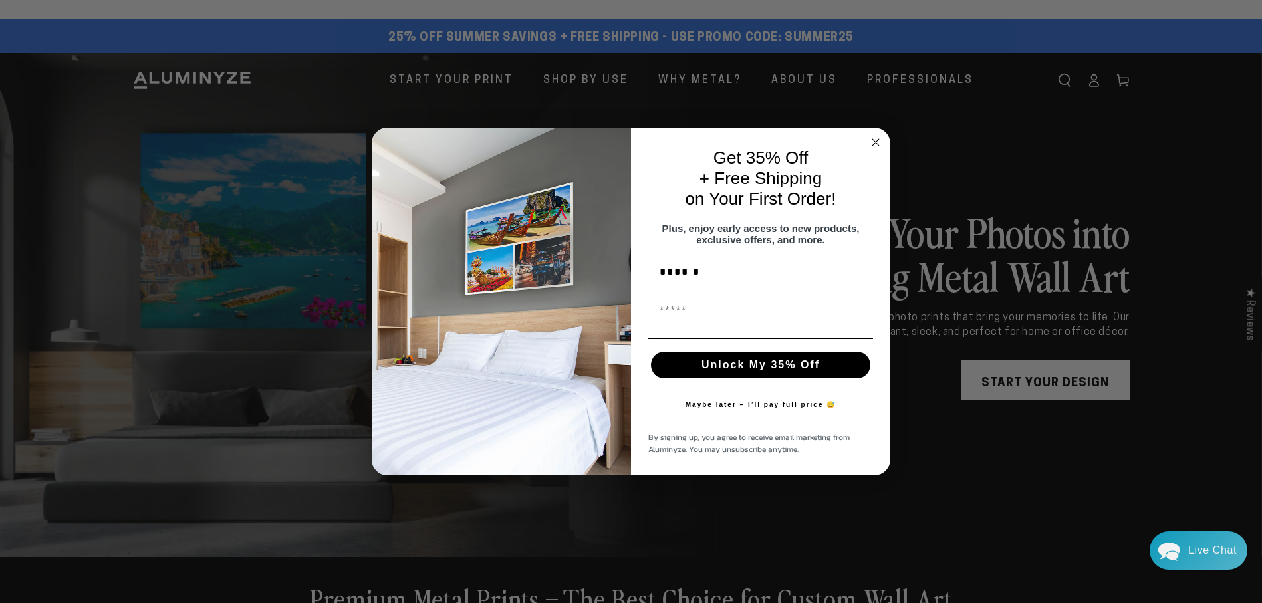
type input "******"
click at [677, 322] on input "First Name" at bounding box center [760, 311] width 225 height 27
type input "**********"
click at [788, 372] on button "Unlock My 35% Off" at bounding box center [760, 365] width 219 height 27
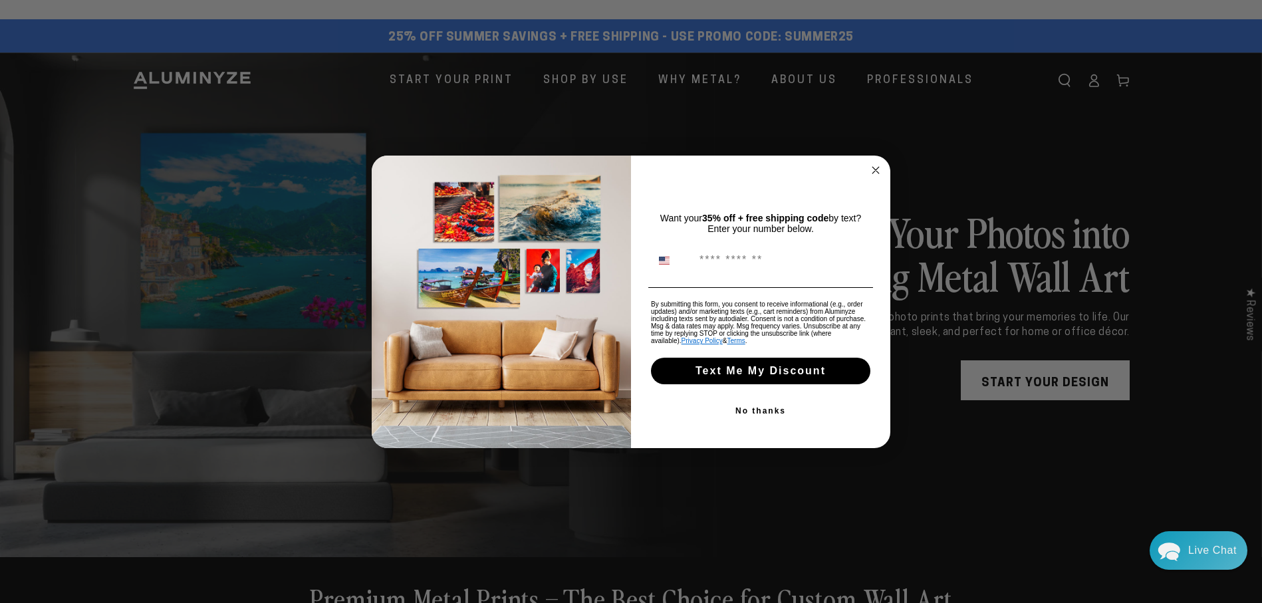
click at [753, 412] on button "No thanks" at bounding box center [760, 411] width 225 height 27
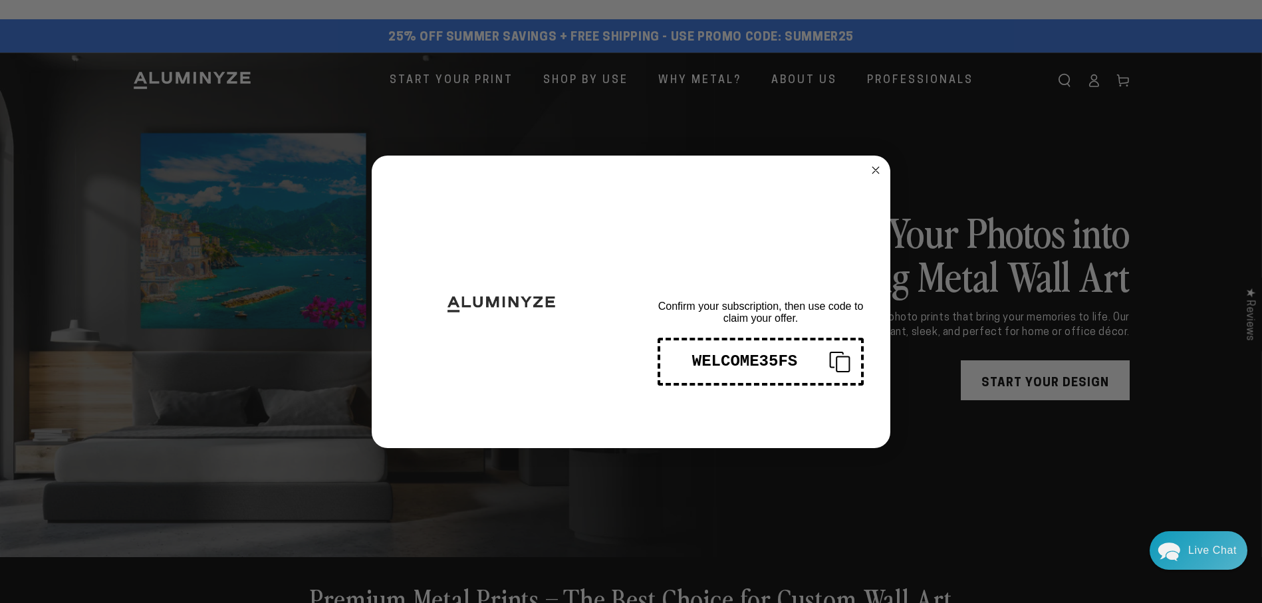
drag, startPoint x: 806, startPoint y: 362, endPoint x: 675, endPoint y: 354, distance: 131.9
click at [675, 354] on div "WELCOME35FS" at bounding box center [745, 361] width 148 height 18
click at [759, 357] on div "WELCOME35FS" at bounding box center [745, 361] width 148 height 18
click at [875, 168] on circle "Close dialog" at bounding box center [875, 169] width 15 height 15
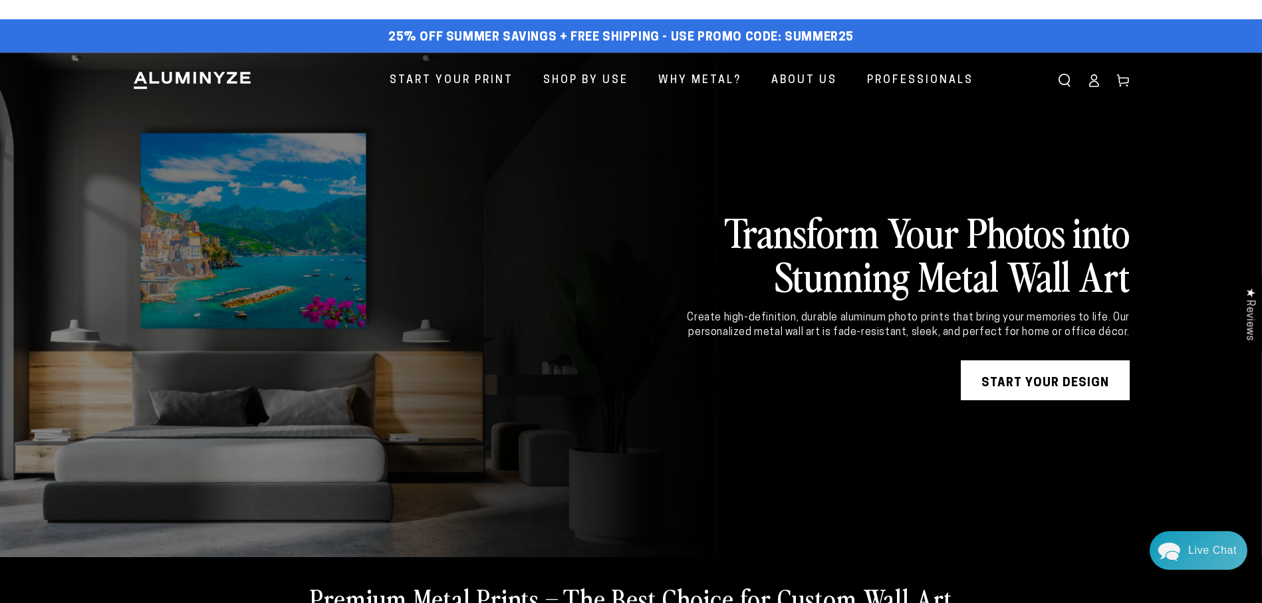
click at [1041, 385] on link "START YOUR DESIGN" at bounding box center [1045, 380] width 169 height 40
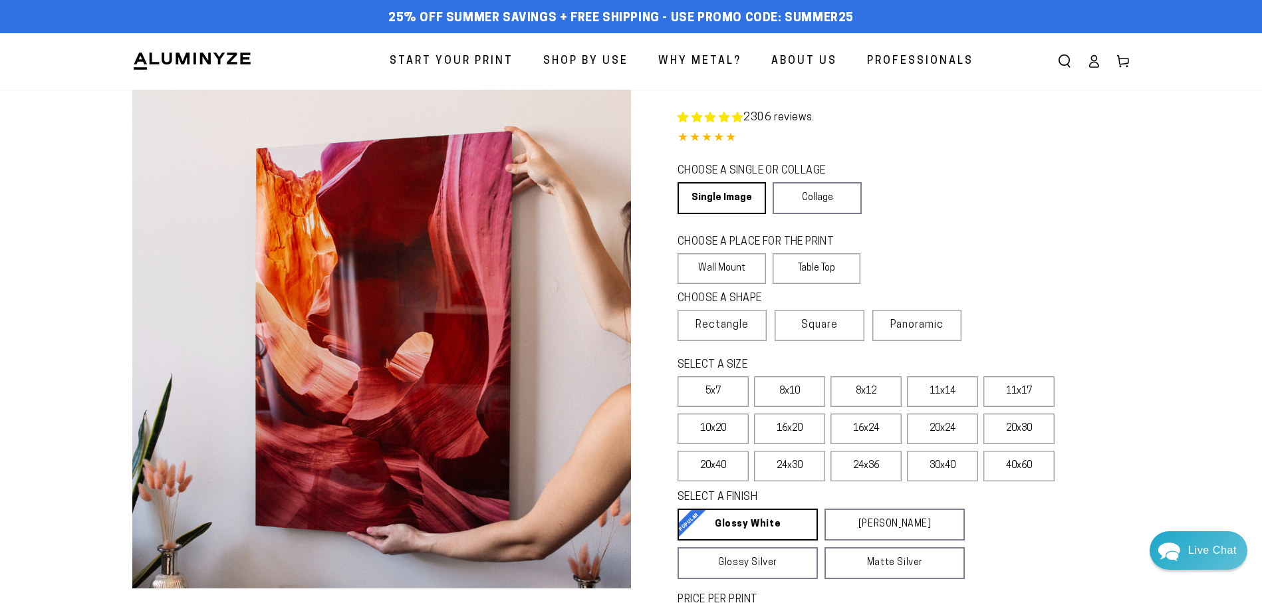
select select "**********"
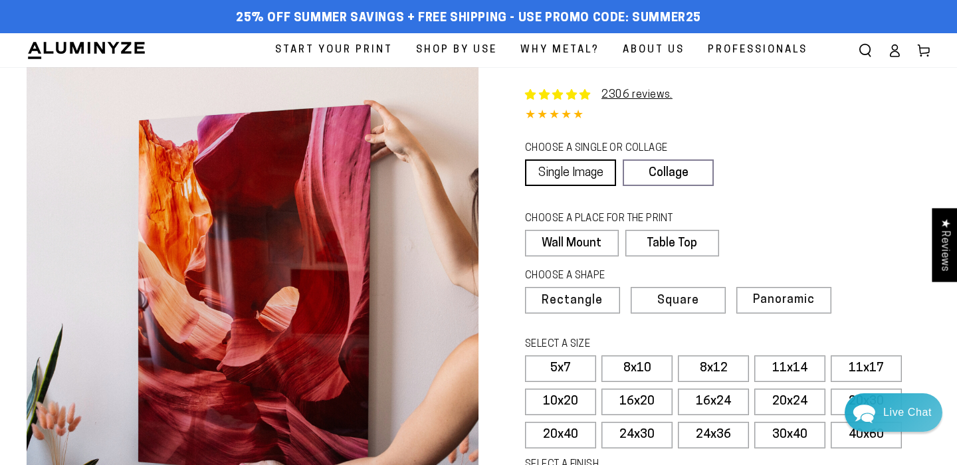
click at [552, 165] on link "Single Image" at bounding box center [570, 173] width 91 height 27
click at [542, 237] on label "Wall Mount" at bounding box center [571, 243] width 93 height 27
click at [549, 295] on span "Rectangle" at bounding box center [572, 301] width 59 height 12
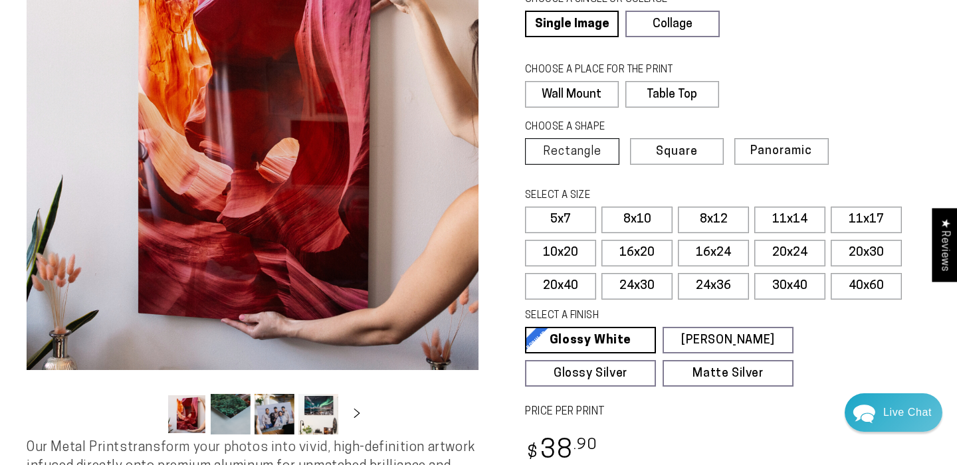
scroll to position [150, 0]
click at [859, 286] on label "40x60" at bounding box center [866, 286] width 71 height 27
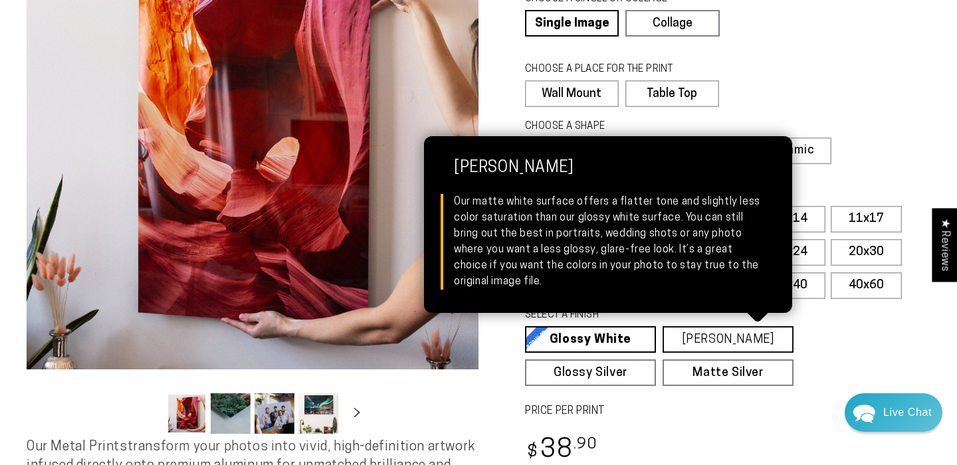
click at [702, 336] on link "Matte White Matte White Our matte white surface offers a flatter tone and sligh…" at bounding box center [728, 339] width 131 height 27
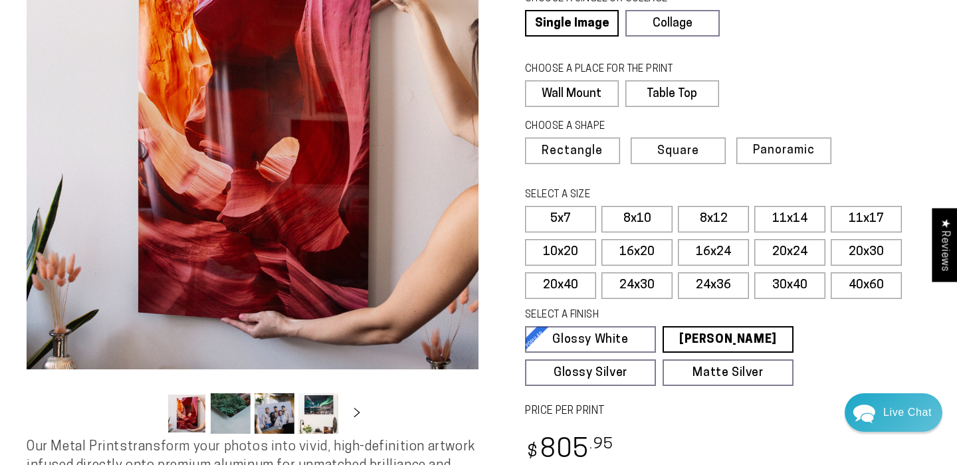
click at [826, 330] on fieldset "SELECT A FINISH Learn more Glossy White Glossy White Our bright white glossy su…" at bounding box center [723, 347] width 397 height 78
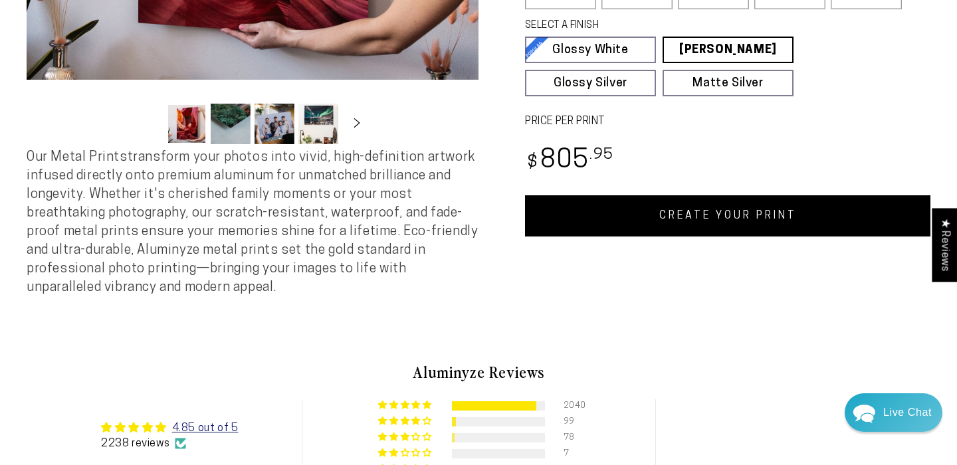
scroll to position [444, 0]
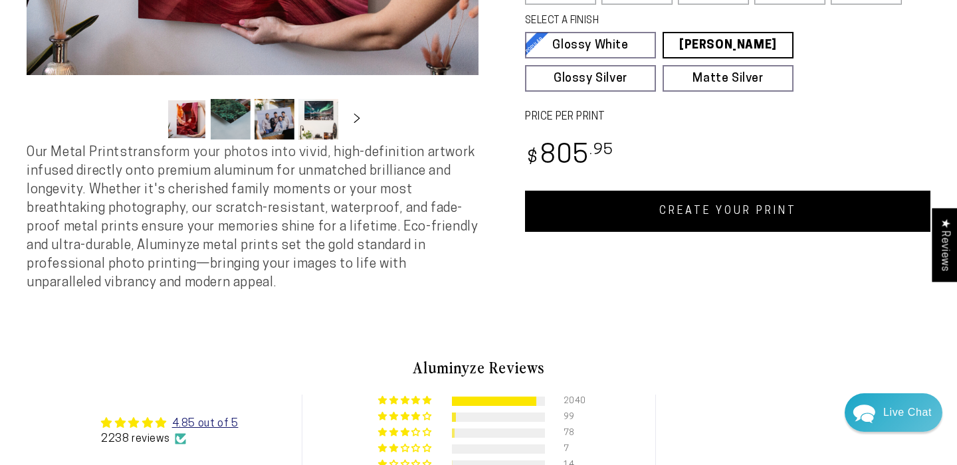
click at [731, 211] on link "CREATE YOUR PRINT" at bounding box center [728, 211] width 406 height 41
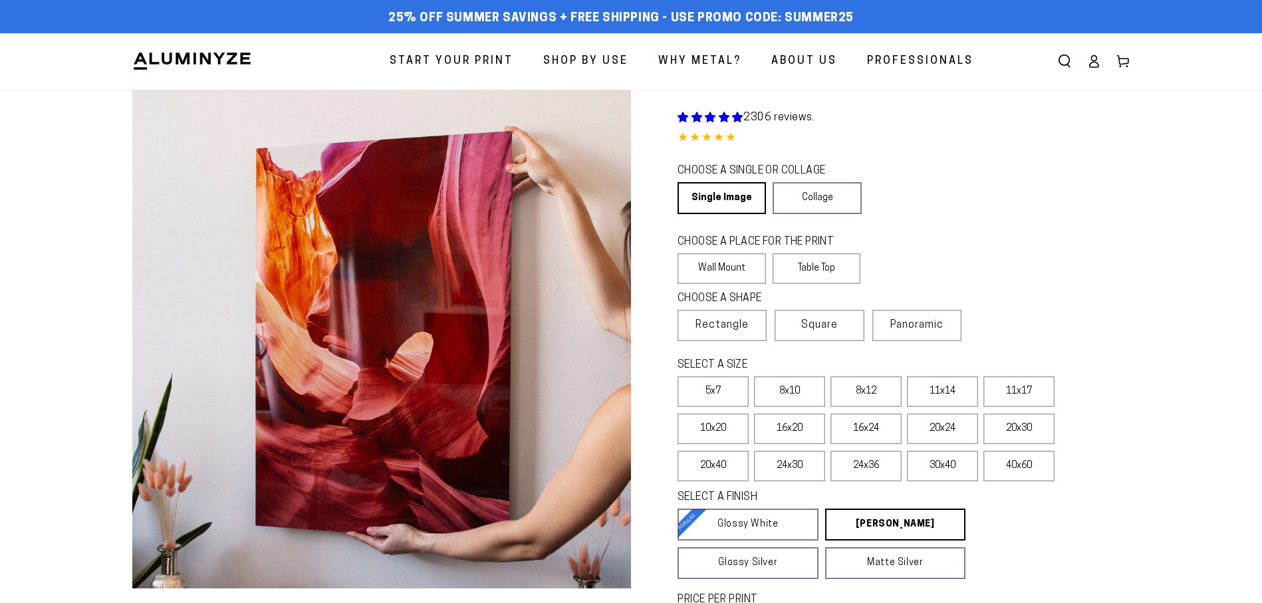
scroll to position [221, 0]
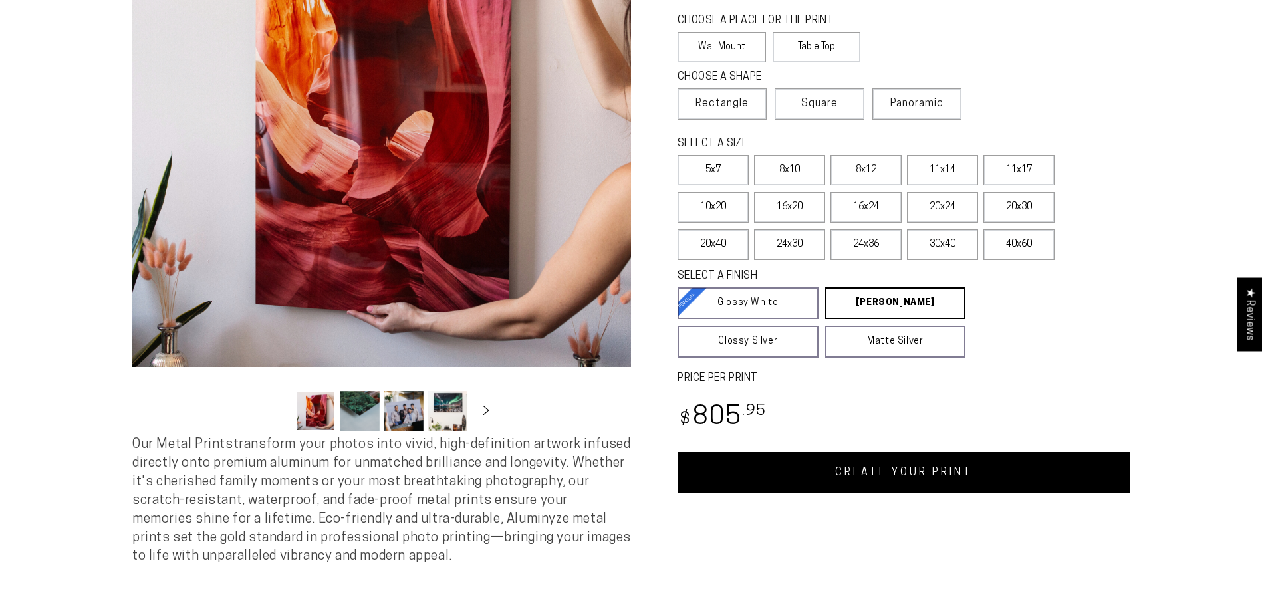
click at [906, 480] on link "CREATE YOUR PRINT" at bounding box center [903, 472] width 452 height 41
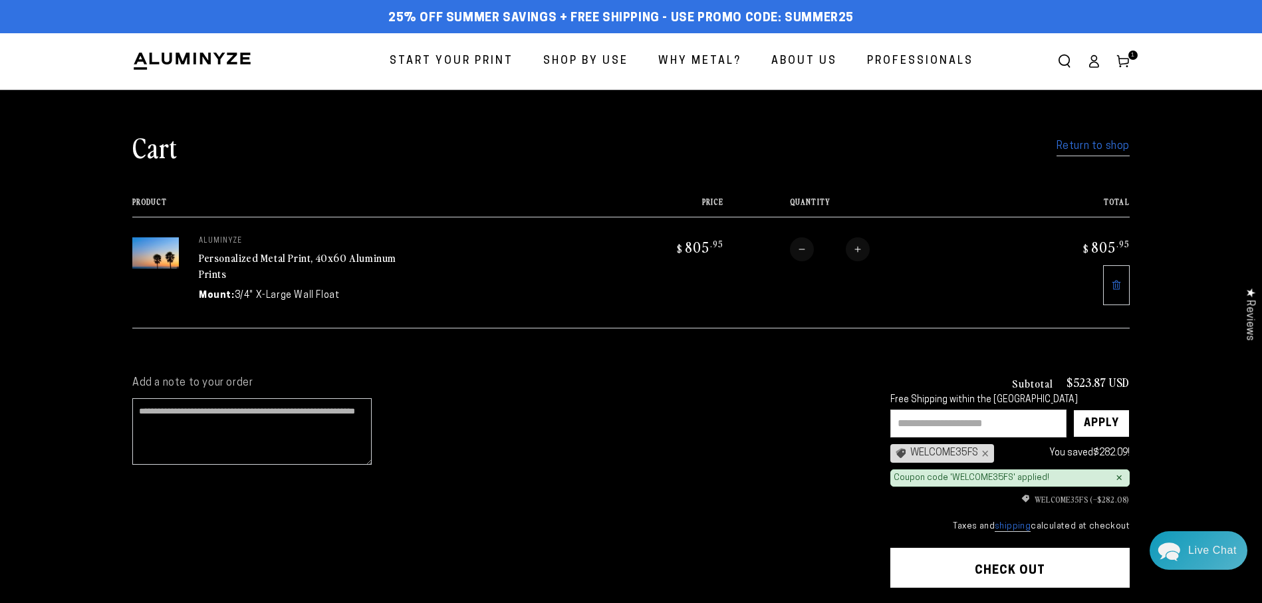
click at [924, 419] on input "text" at bounding box center [978, 424] width 176 height 28
type input "********"
click at [1094, 416] on div "Apply" at bounding box center [1101, 423] width 35 height 27
click at [929, 424] on input "text" at bounding box center [978, 424] width 176 height 28
click at [939, 427] on input "text" at bounding box center [978, 424] width 176 height 28
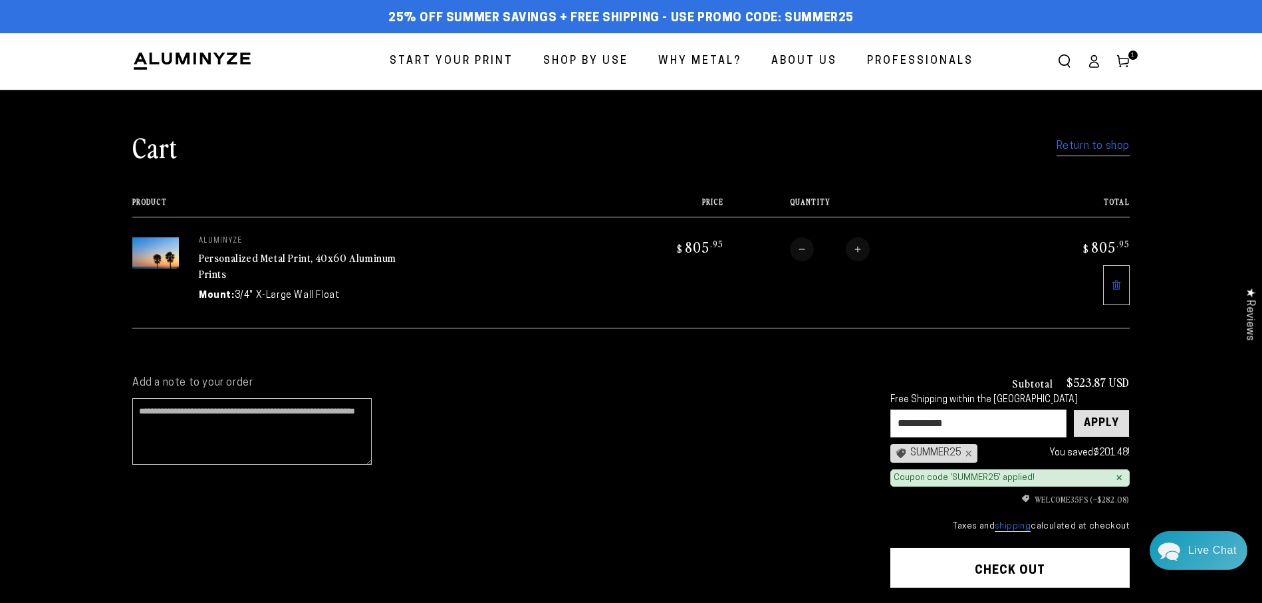
type input "**********"
click at [1094, 431] on div "Apply" at bounding box center [1101, 423] width 35 height 27
click at [1206, 447] on section "Add a note to your order Subtotal $523.87 USD Free Shipping within the USA Appl…" at bounding box center [631, 522] width 1262 height 341
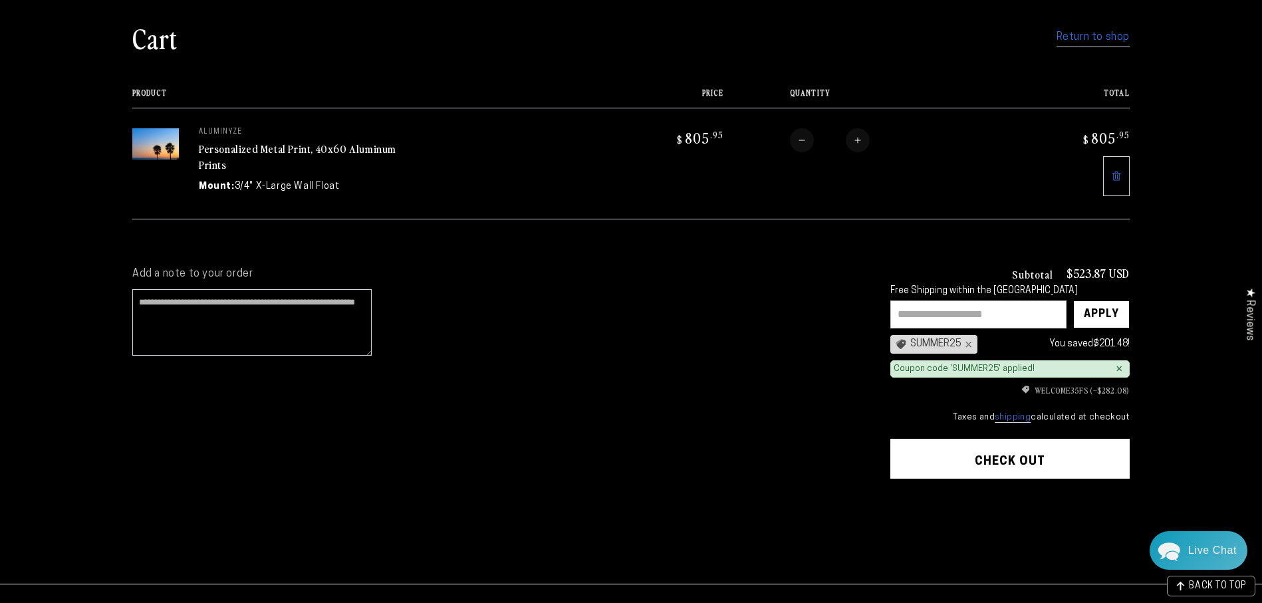
scroll to position [106, 0]
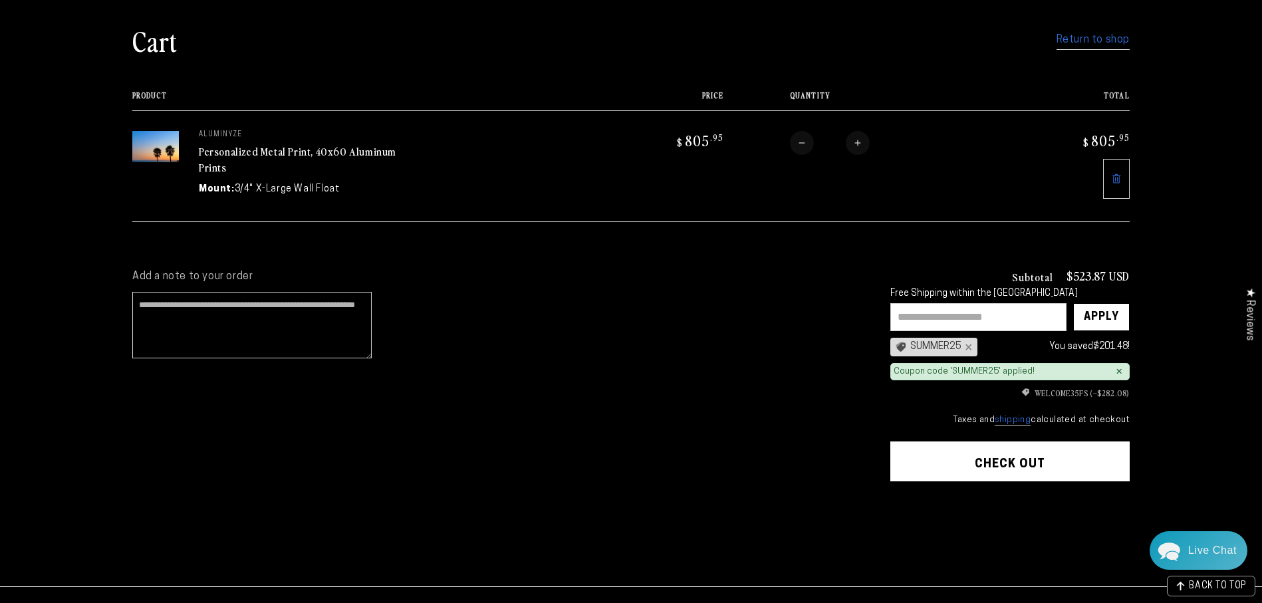
click at [1002, 463] on button "Check out" at bounding box center [1009, 461] width 239 height 40
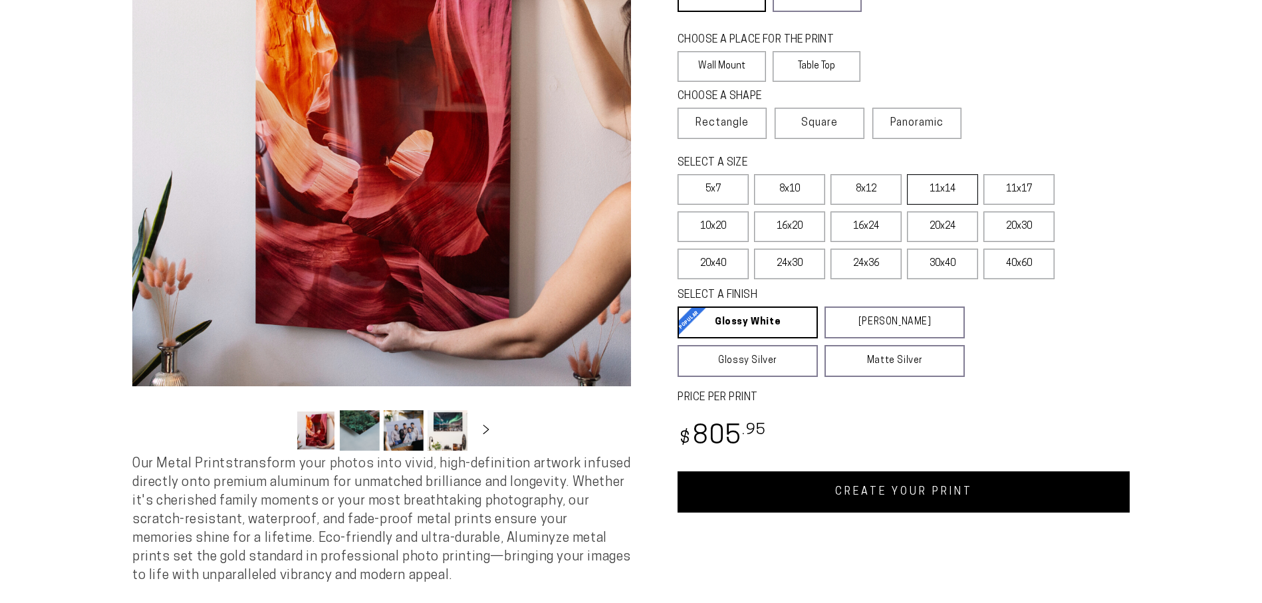
click at [945, 189] on label "11x14" at bounding box center [942, 189] width 71 height 31
select select "**********"
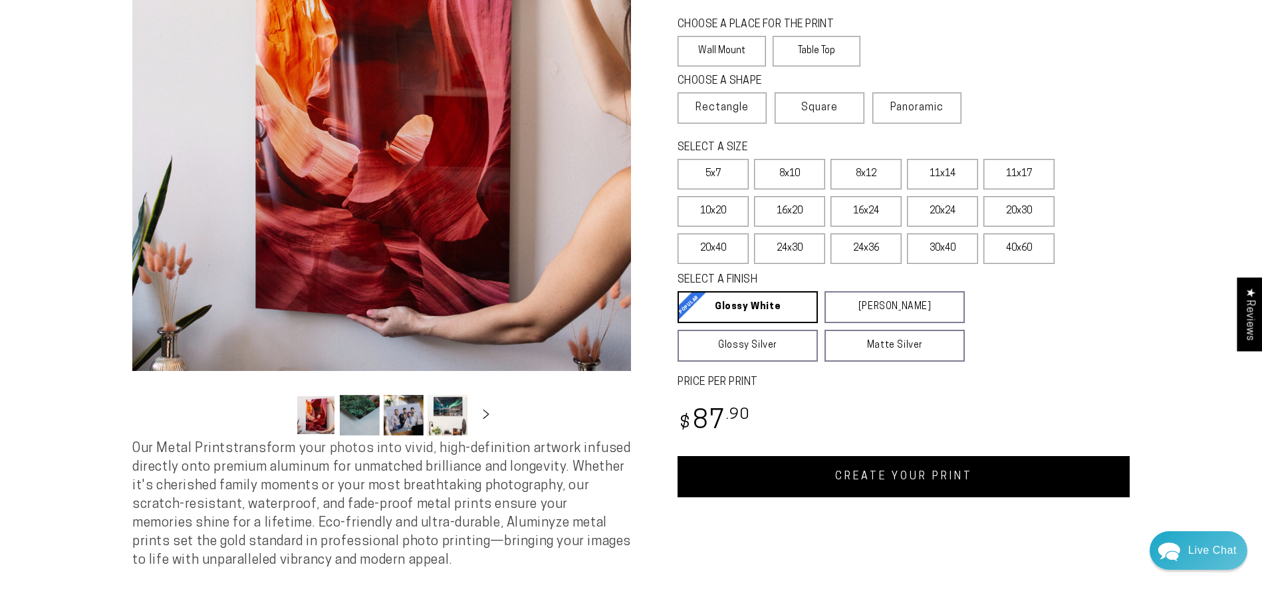
scroll to position [237, 0]
click at [887, 479] on link "CREATE YOUR PRINT" at bounding box center [903, 475] width 452 height 41
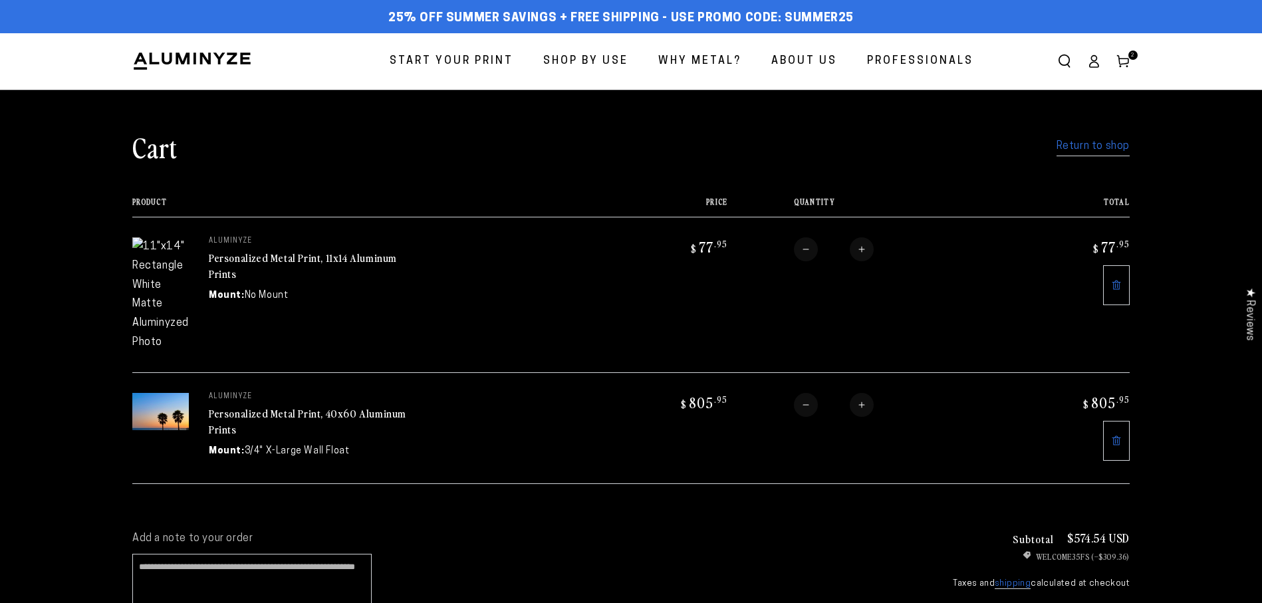
click at [1116, 435] on icon at bounding box center [1116, 440] width 11 height 11
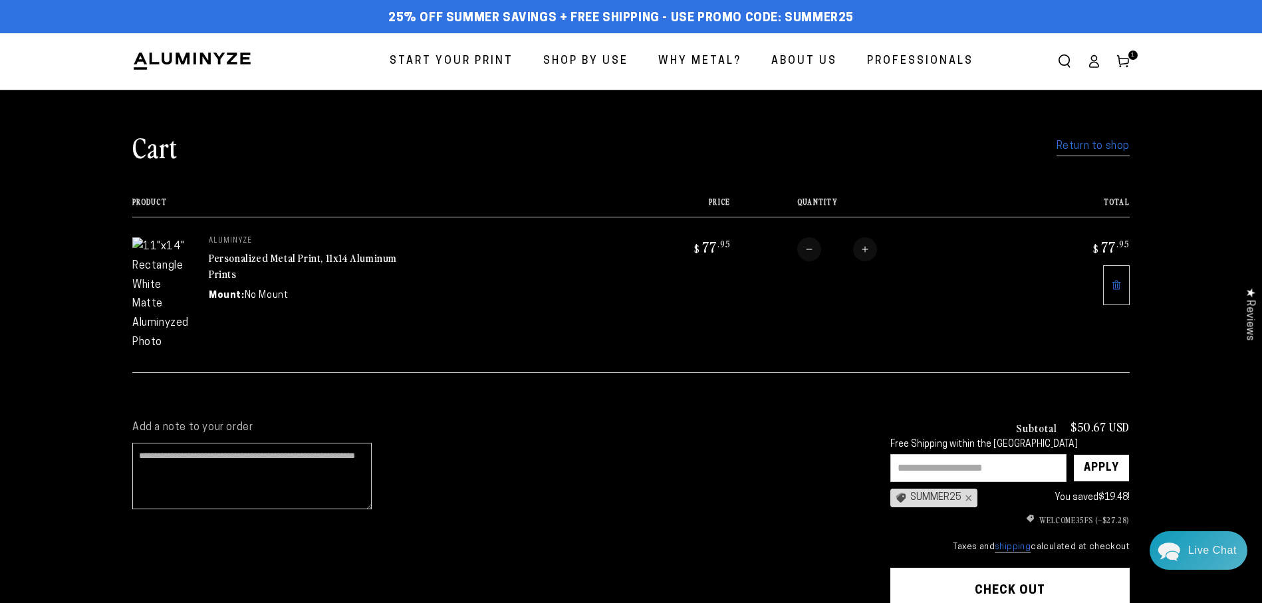
click at [1085, 144] on link "Return to shop" at bounding box center [1092, 146] width 73 height 19
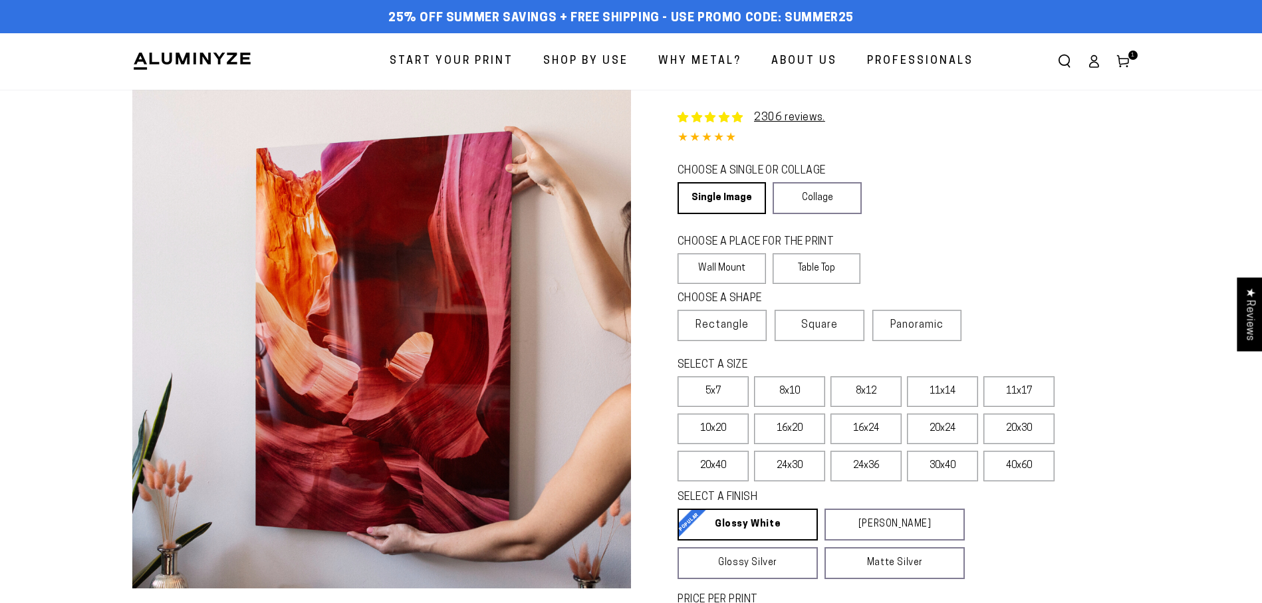
select select "**********"
click at [1035, 392] on label "11x17" at bounding box center [1018, 391] width 71 height 31
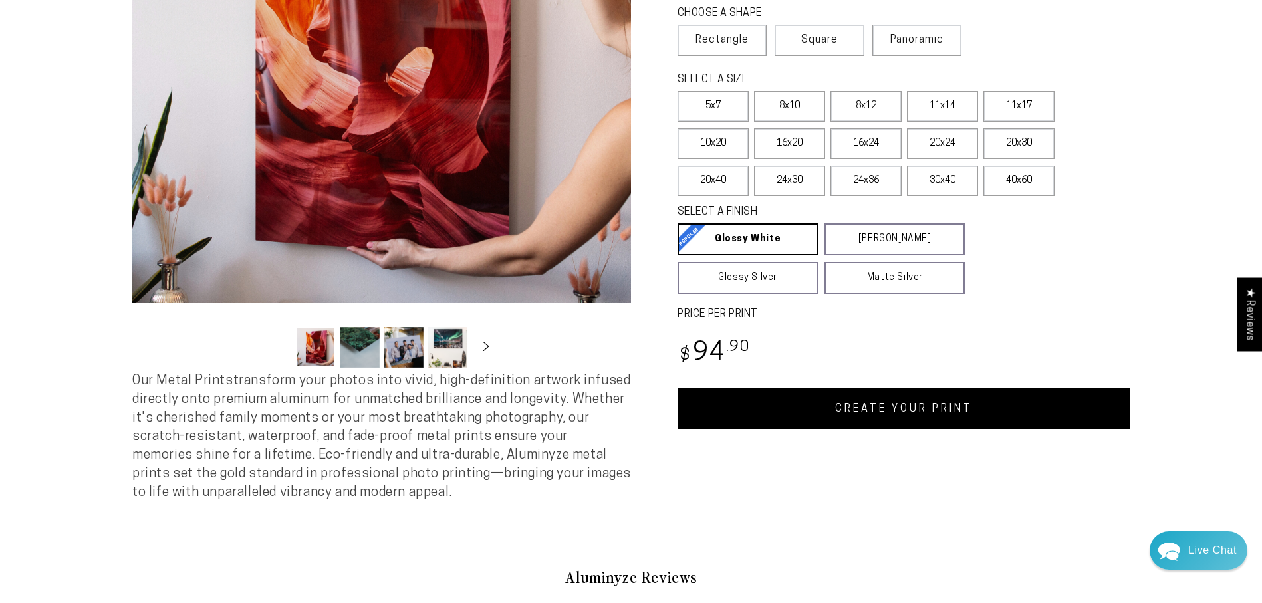
scroll to position [287, 0]
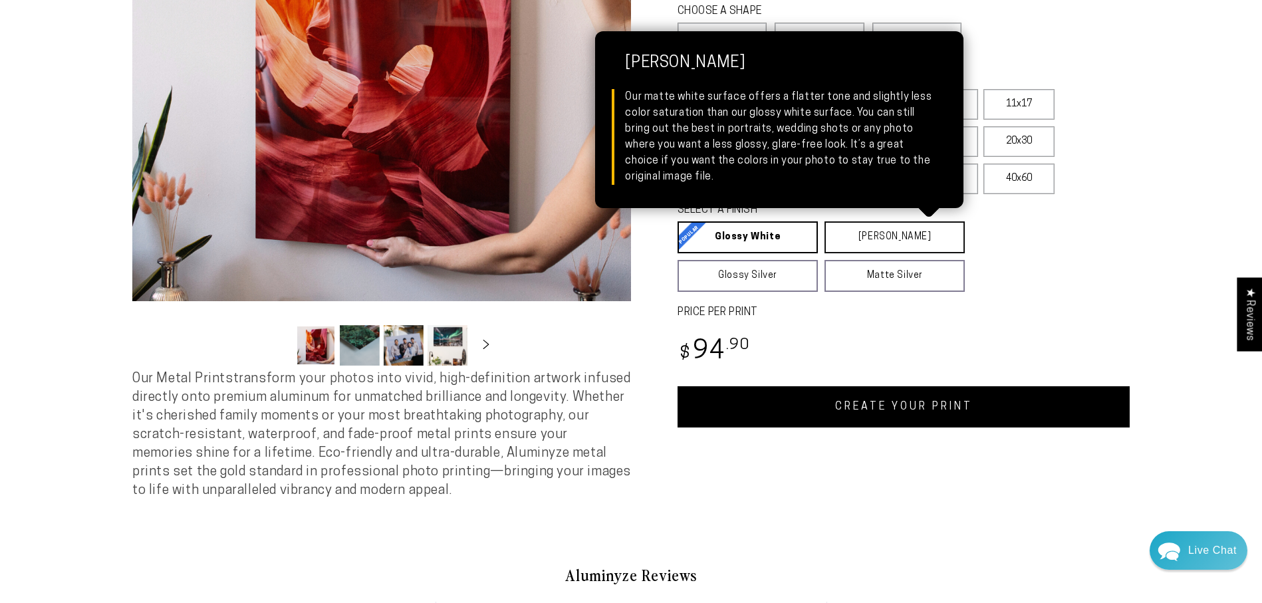
click at [907, 245] on link "[PERSON_NAME] Matte White Our matte white surface offers a flatter tone and sli…" at bounding box center [894, 237] width 140 height 32
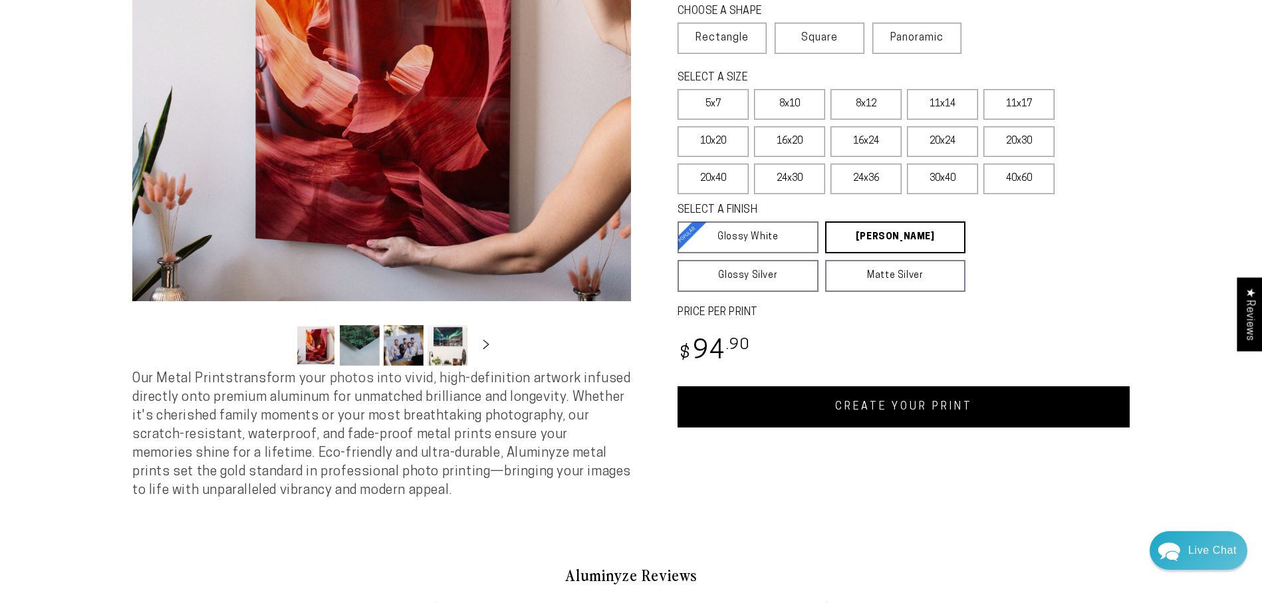
click at [909, 410] on link "CREATE YOUR PRINT" at bounding box center [903, 406] width 452 height 41
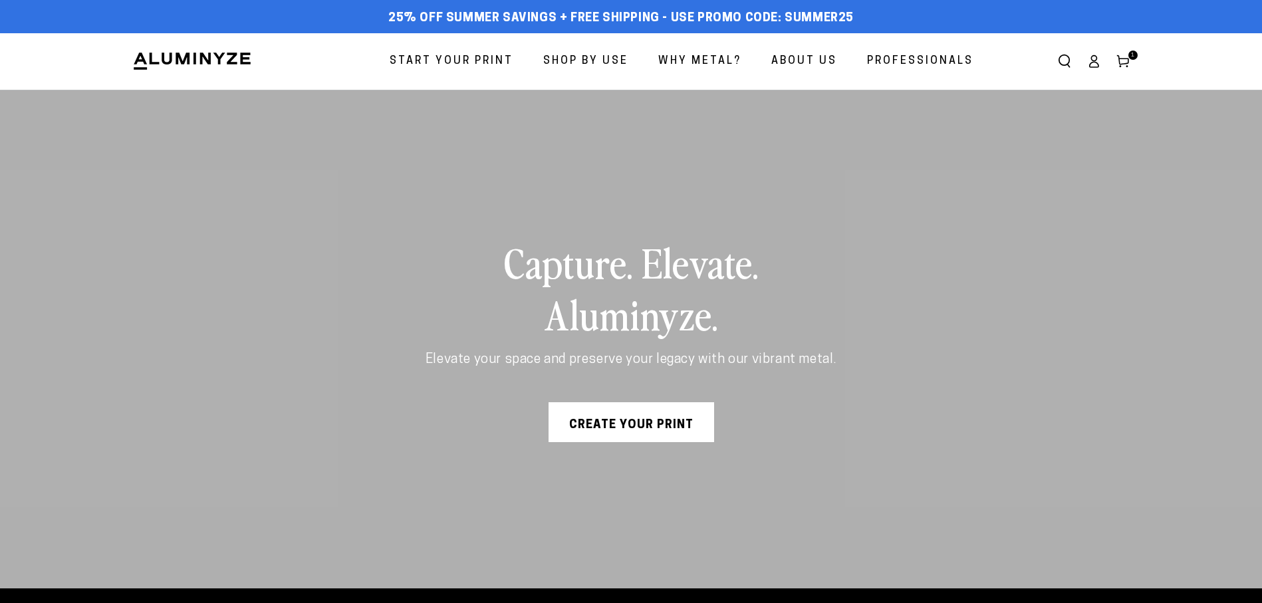
click at [651, 417] on link "Create Your Print" at bounding box center [631, 422] width 166 height 40
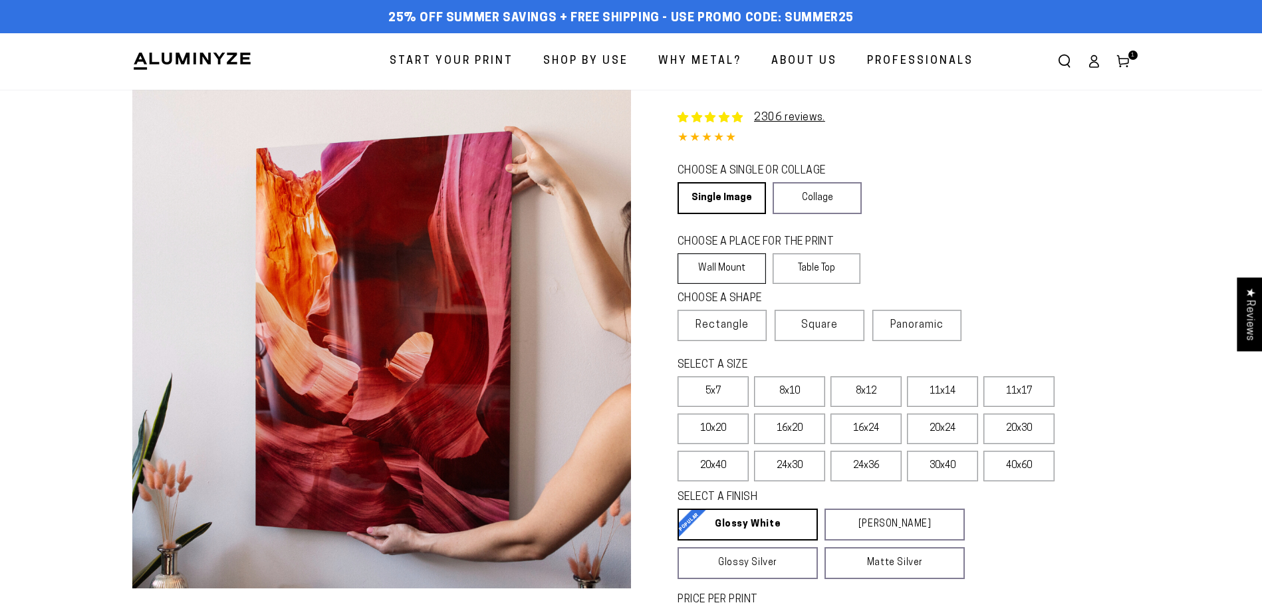
select select "**********"
click at [727, 205] on link "Single Image" at bounding box center [720, 198] width 86 height 32
click at [711, 264] on label "Wall Mount" at bounding box center [721, 268] width 88 height 31
click at [711, 326] on span "Rectangle" at bounding box center [721, 325] width 53 height 16
click at [1023, 394] on label "11x17" at bounding box center [1018, 391] width 71 height 31
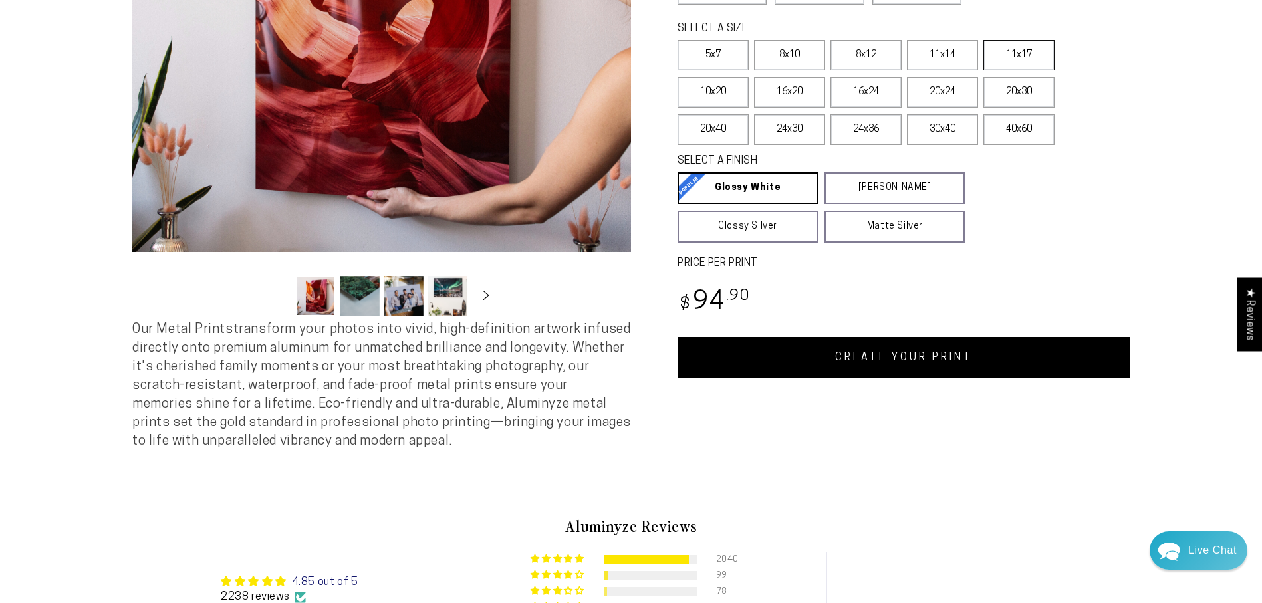
scroll to position [339, 0]
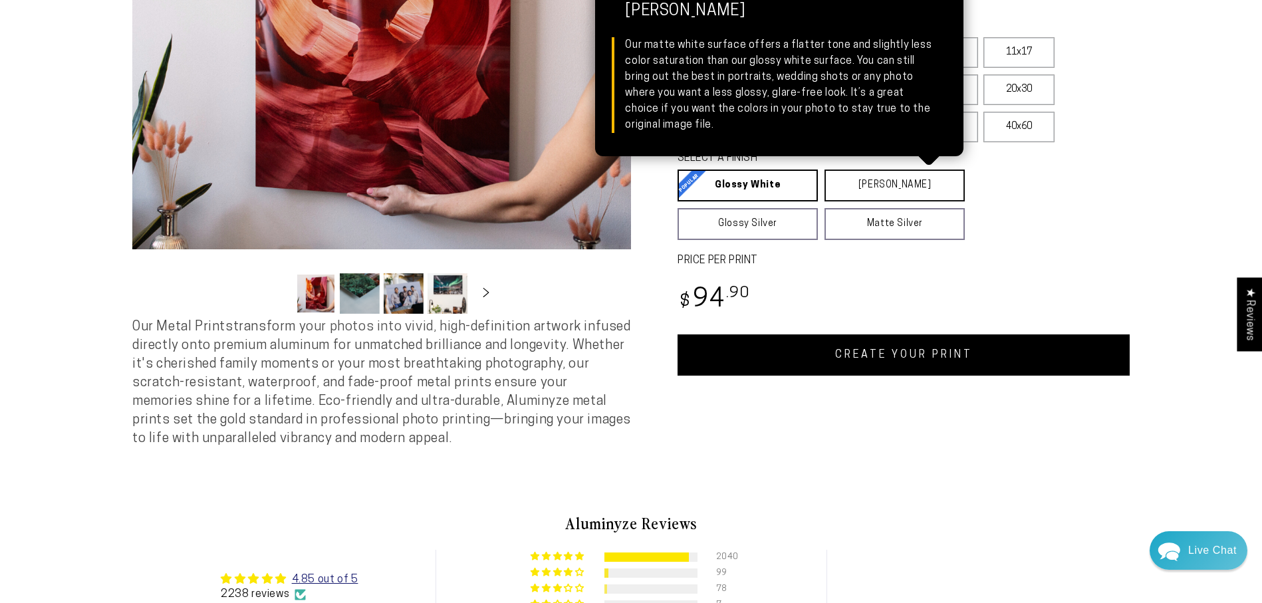
click at [891, 185] on link "Matte White Matte White Our matte white surface offers a flatter tone and sligh…" at bounding box center [894, 186] width 140 height 32
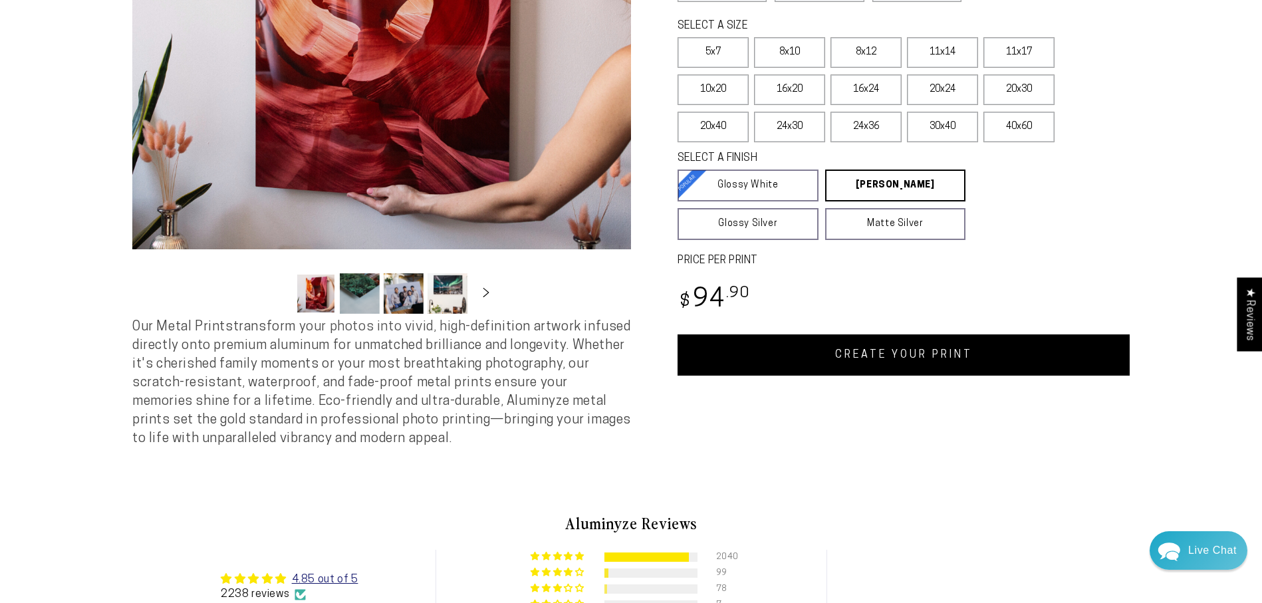
click at [913, 358] on link "CREATE YOUR PRINT" at bounding box center [903, 354] width 452 height 41
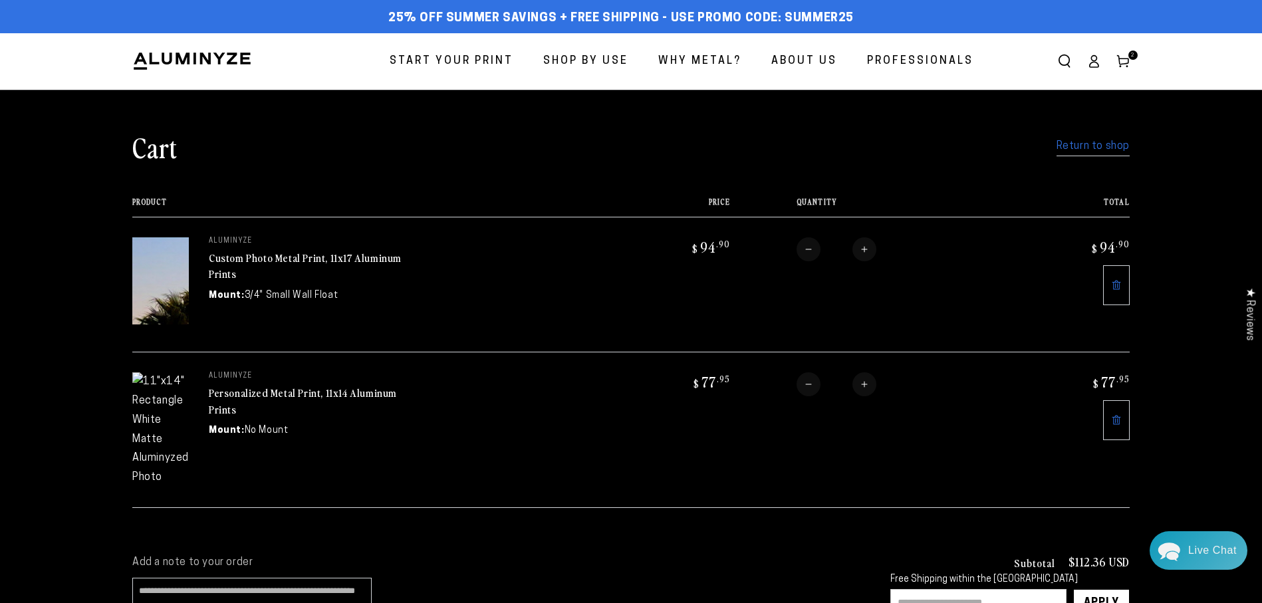
click at [1116, 415] on icon at bounding box center [1116, 420] width 11 height 11
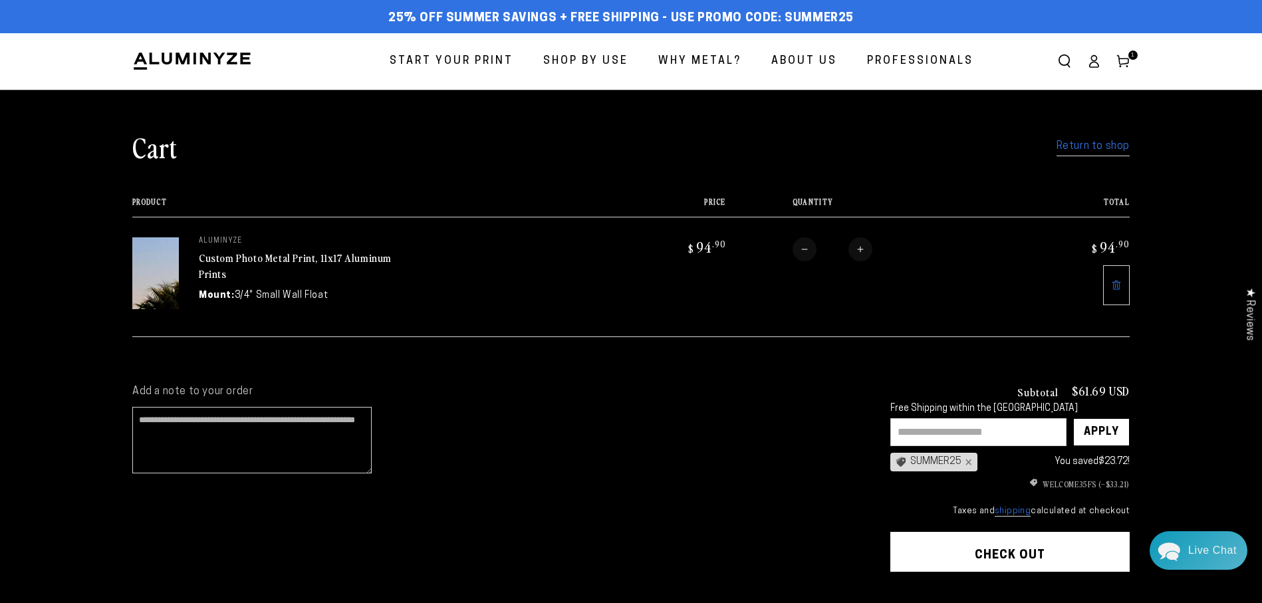
click at [168, 265] on img at bounding box center [155, 273] width 47 height 72
click at [320, 263] on link "Custom Photo Metal Print, 11x17 Aluminum Prints" at bounding box center [295, 266] width 193 height 32
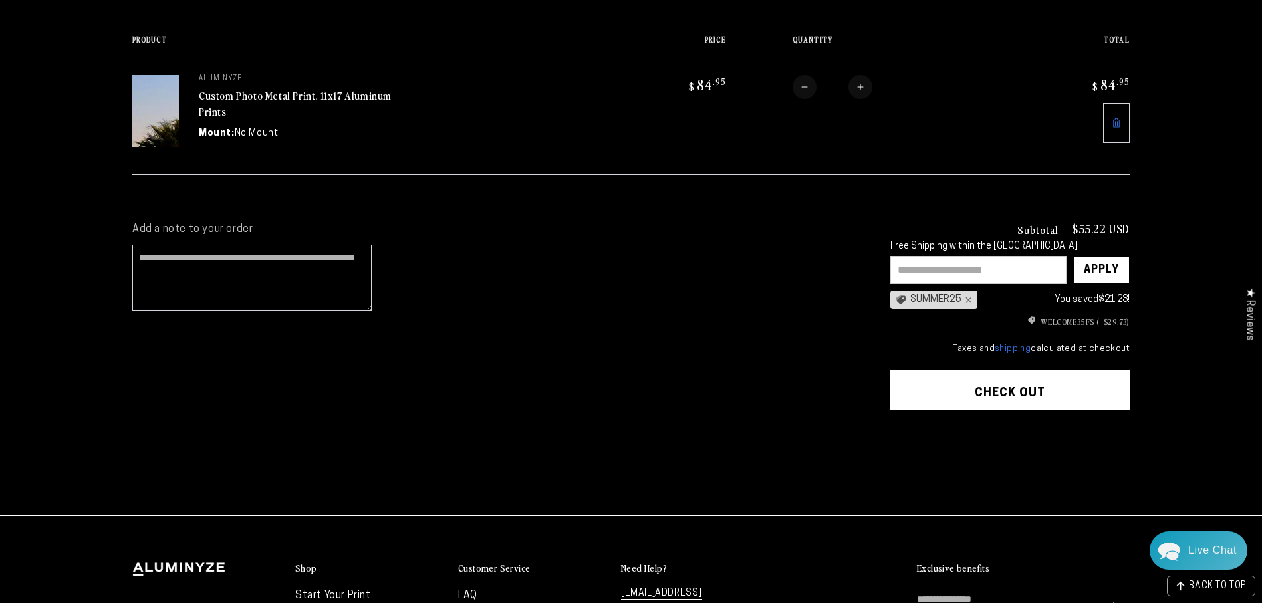
scroll to position [164, 0]
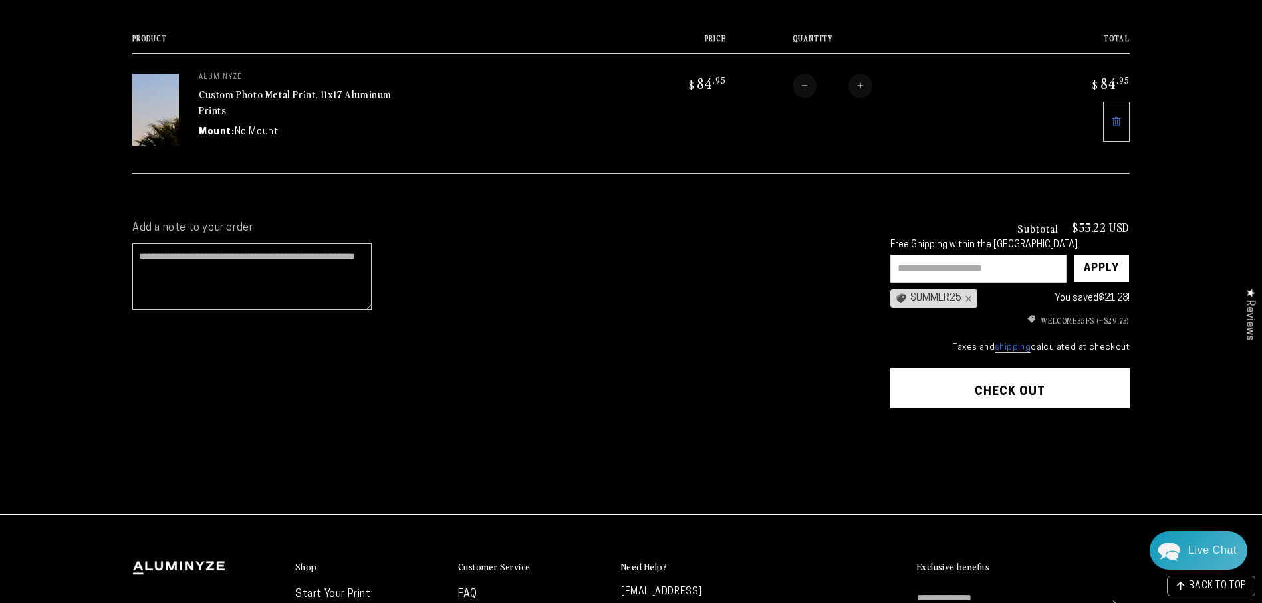
click at [998, 386] on button "Check out" at bounding box center [1009, 388] width 239 height 40
